Goal: Task Accomplishment & Management: Complete application form

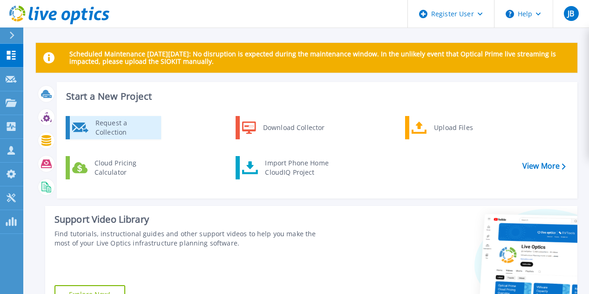
drag, startPoint x: 0, startPoint y: 0, endPoint x: 144, endPoint y: 116, distance: 185.2
click at [144, 116] on link "Request a Collection" at bounding box center [114, 127] width 96 height 23
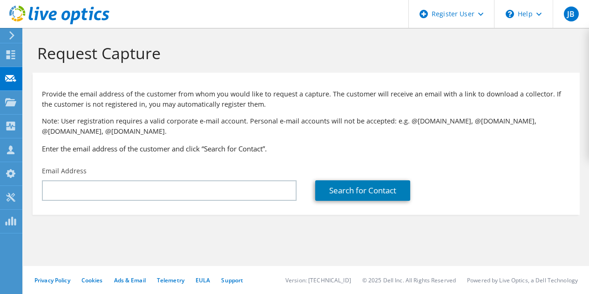
click at [134, 178] on div "Email Address" at bounding box center [169, 184] width 273 height 44
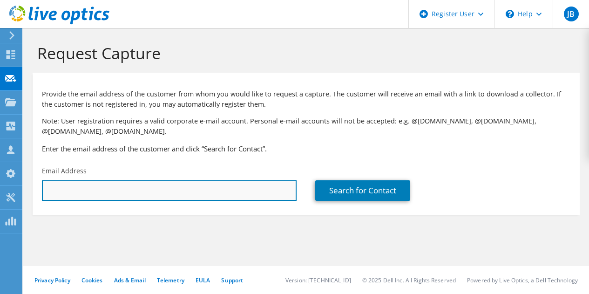
click at [126, 190] on input "text" at bounding box center [169, 190] width 255 height 20
paste input "BTyler@chasolutions.com"
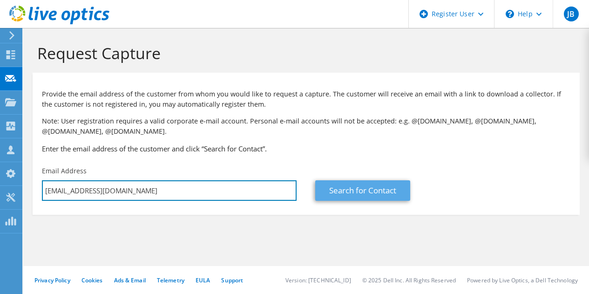
type input "BTyler@chasolutions.com"
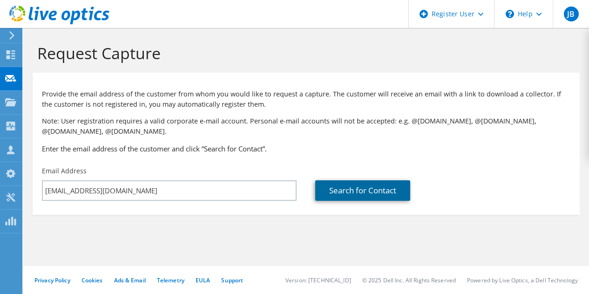
click at [347, 198] on link "Search for Contact" at bounding box center [362, 190] width 95 height 20
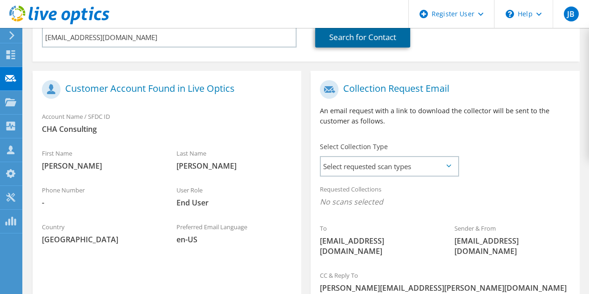
scroll to position [153, 0]
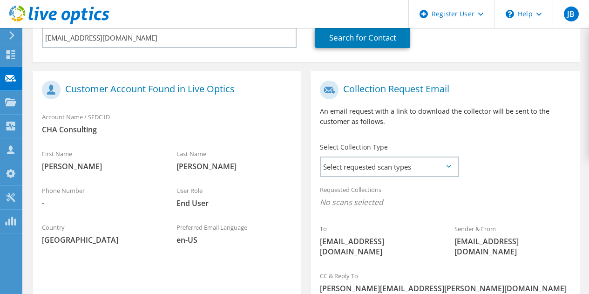
click at [364, 178] on div "Select Collection Type Select requested scan types Server Virtualization Optica…" at bounding box center [389, 159] width 157 height 42
click at [376, 173] on span "Select requested scan types" at bounding box center [389, 166] width 137 height 19
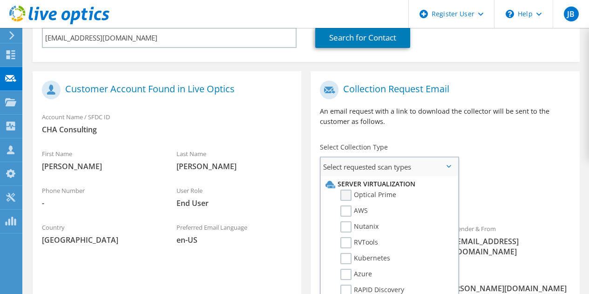
click at [355, 195] on label "Optical Prime" at bounding box center [369, 195] width 56 height 11
click at [0, 0] on input "Optical Prime" at bounding box center [0, 0] width 0 height 0
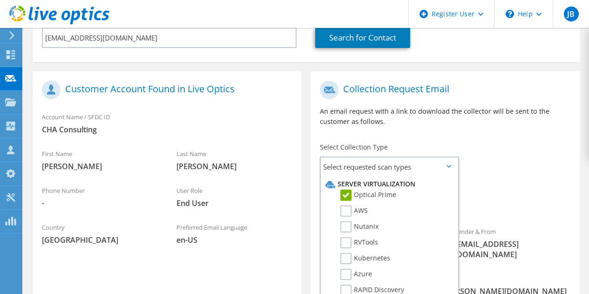
click at [457, 124] on p "An email request with a link to download the collector will be sent to the cust…" at bounding box center [445, 116] width 250 height 20
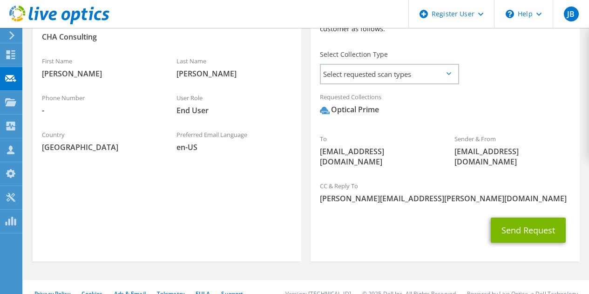
scroll to position [245, 0]
click at [510, 219] on button "Send Request" at bounding box center [528, 230] width 75 height 25
